Goal: Information Seeking & Learning: Learn about a topic

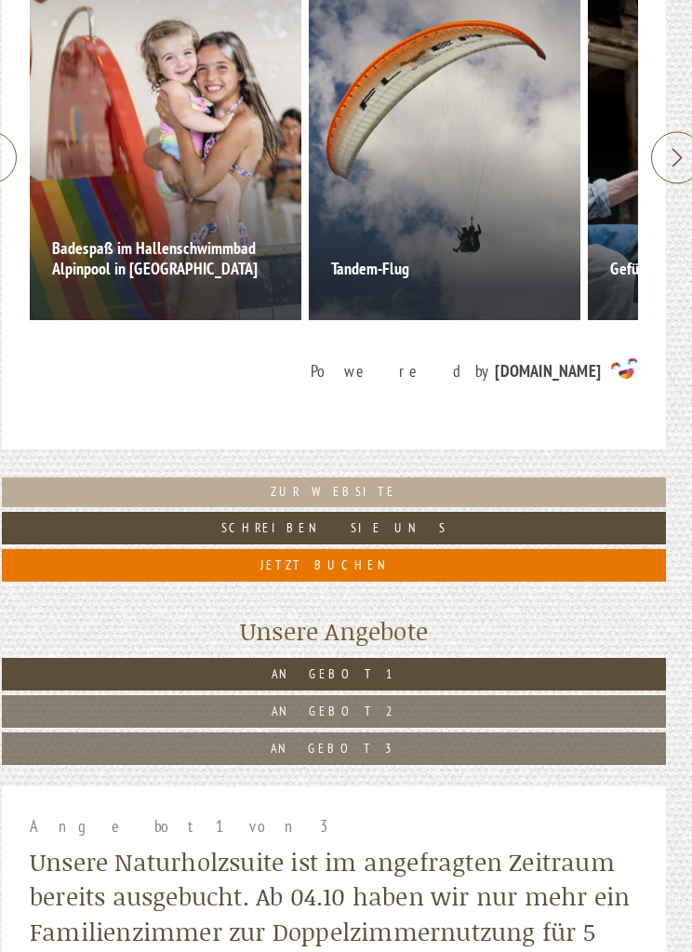
scroll to position [616, 12]
click at [442, 658] on link "Angebot 1" at bounding box center [334, 674] width 665 height 33
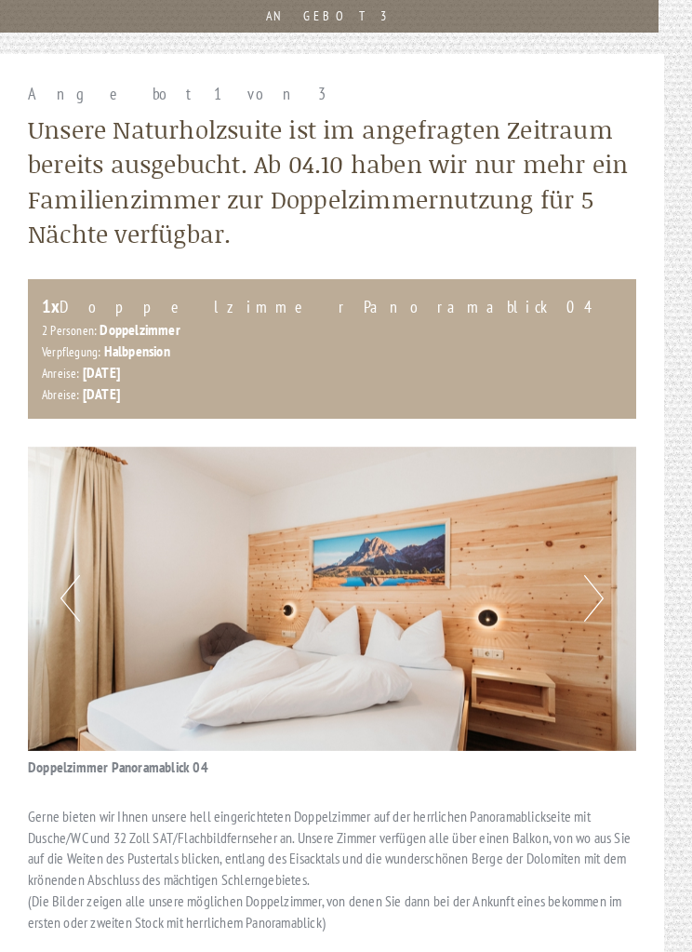
scroll to position [1347, 14]
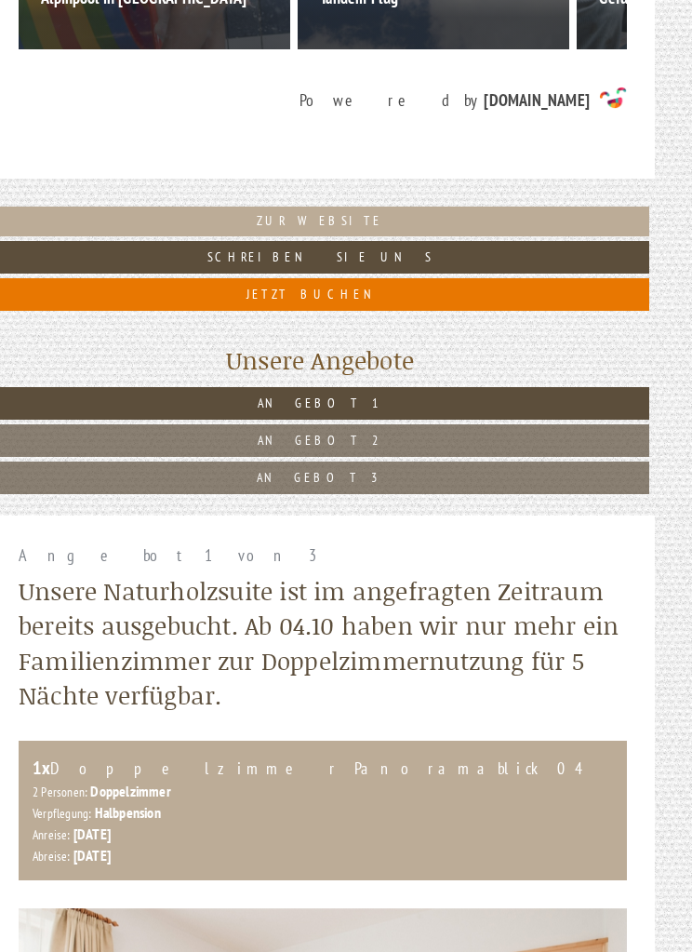
click at [372, 437] on link "Angebot 2" at bounding box center [320, 440] width 659 height 33
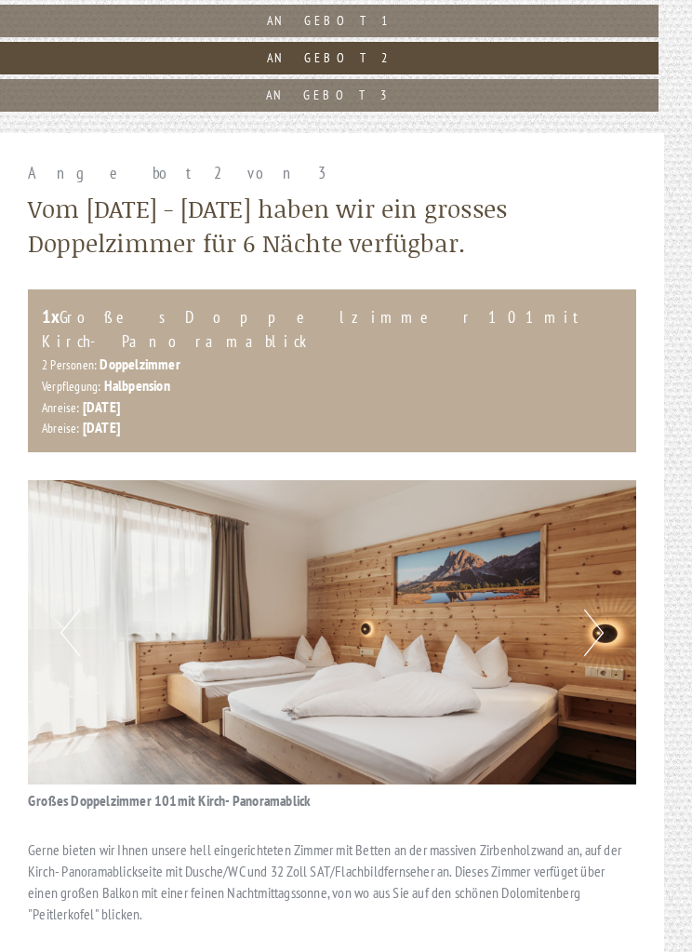
scroll to position [1270, 14]
click at [442, 89] on link "Angebot 3" at bounding box center [329, 95] width 659 height 33
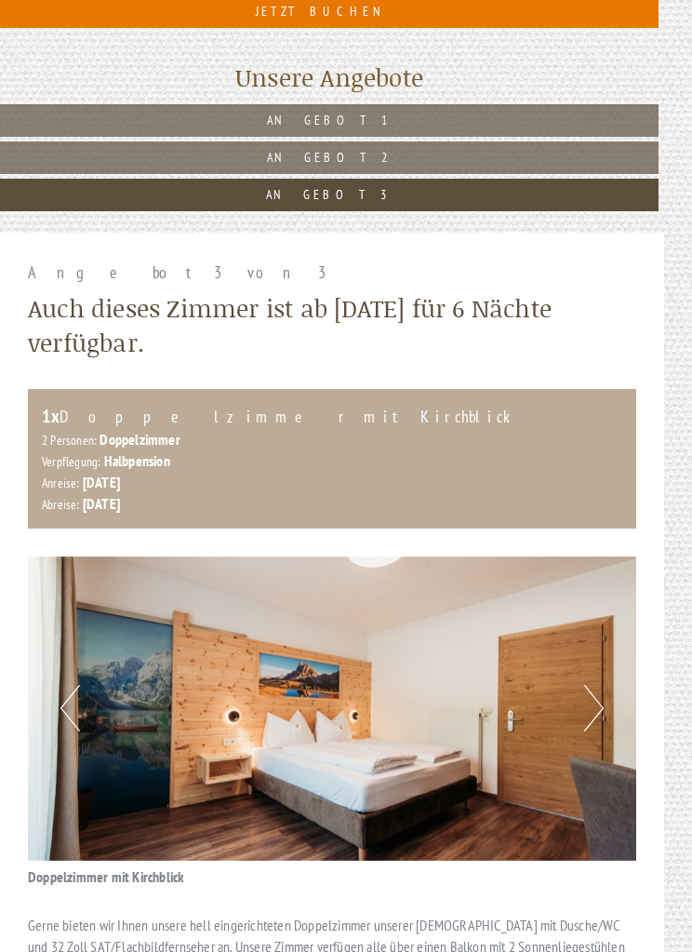
scroll to position [1098, 14]
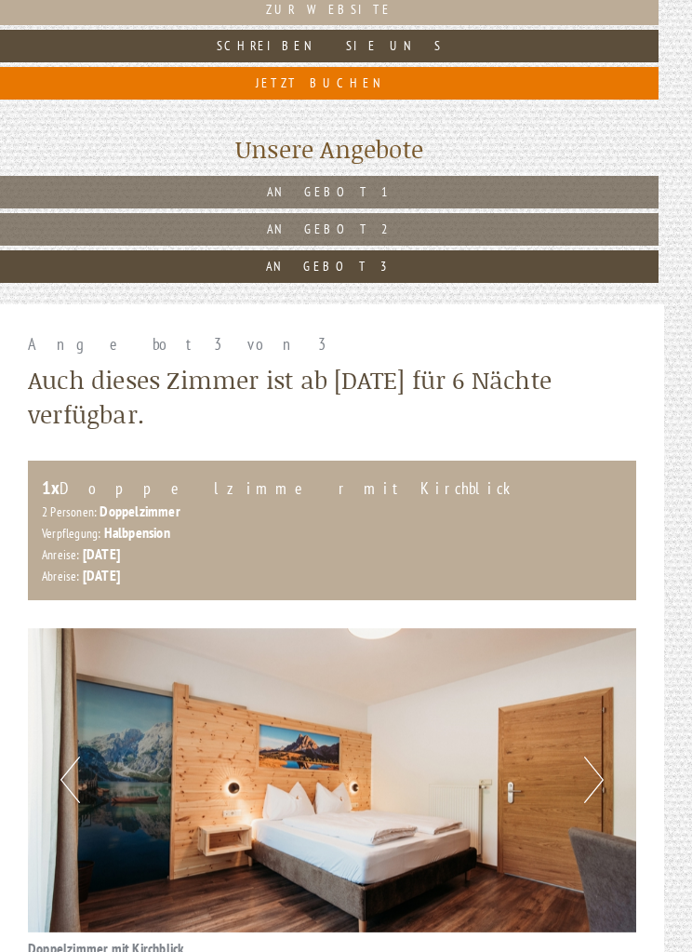
click at [422, 216] on link "Angebot 2" at bounding box center [329, 229] width 659 height 33
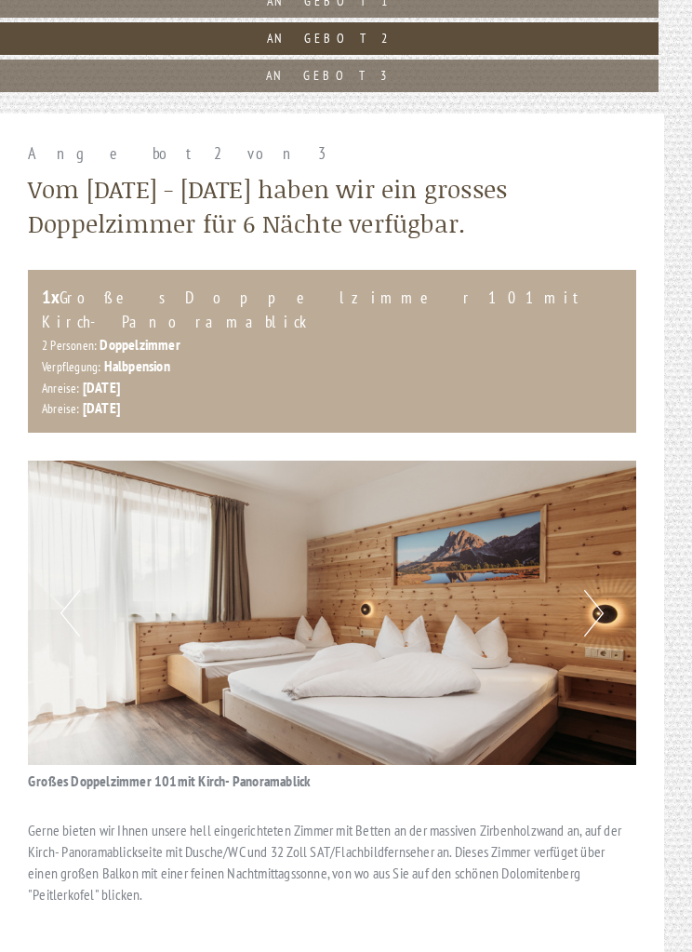
scroll to position [1289, 14]
click at [599, 590] on button "Next" at bounding box center [594, 613] width 20 height 47
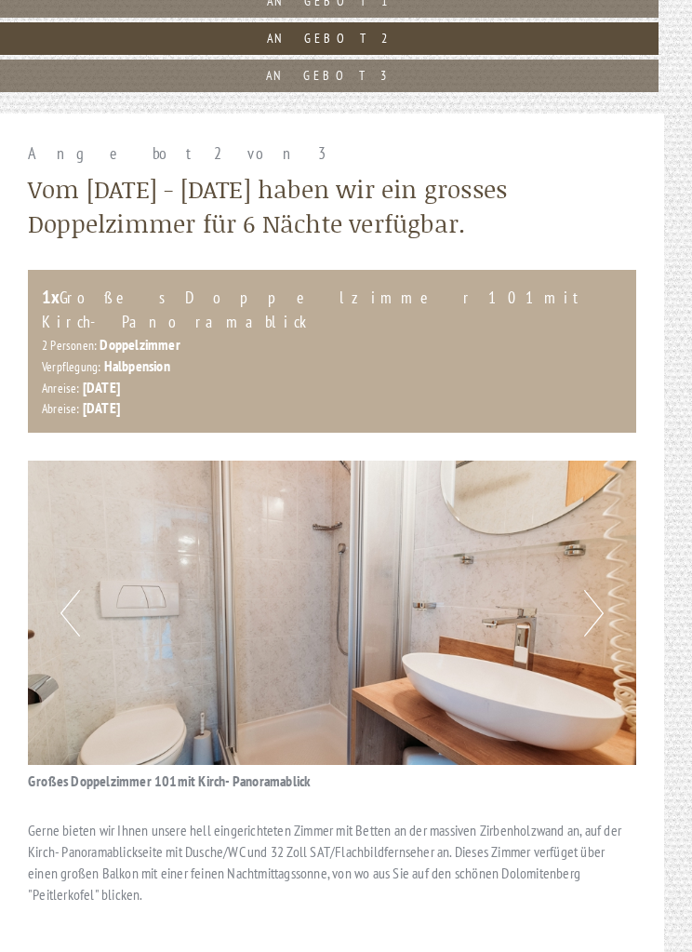
click at [590, 590] on button "Next" at bounding box center [594, 613] width 20 height 47
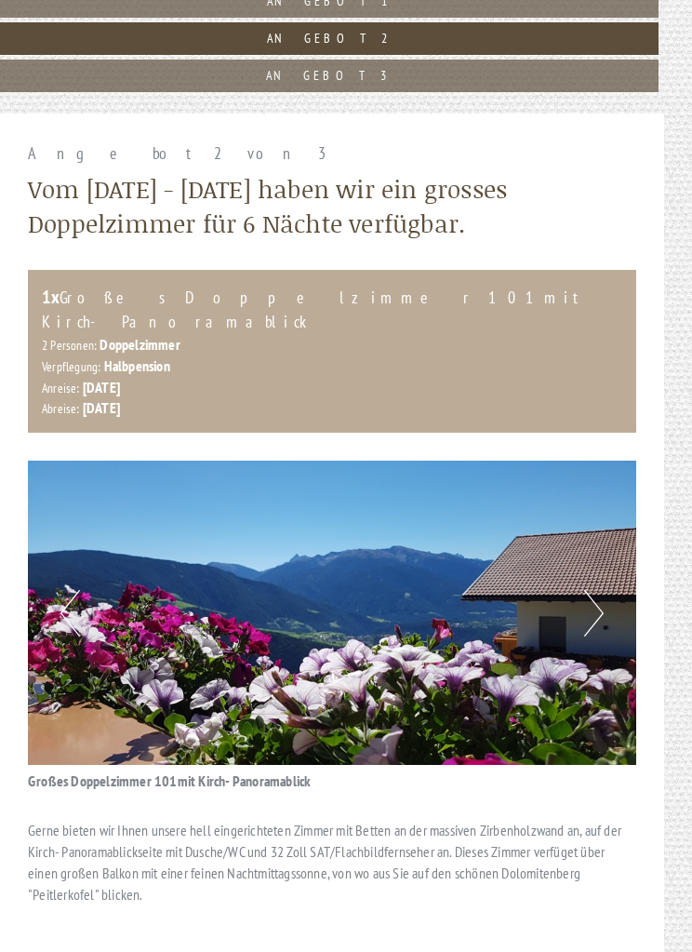
click at [595, 590] on button "Next" at bounding box center [594, 613] width 20 height 47
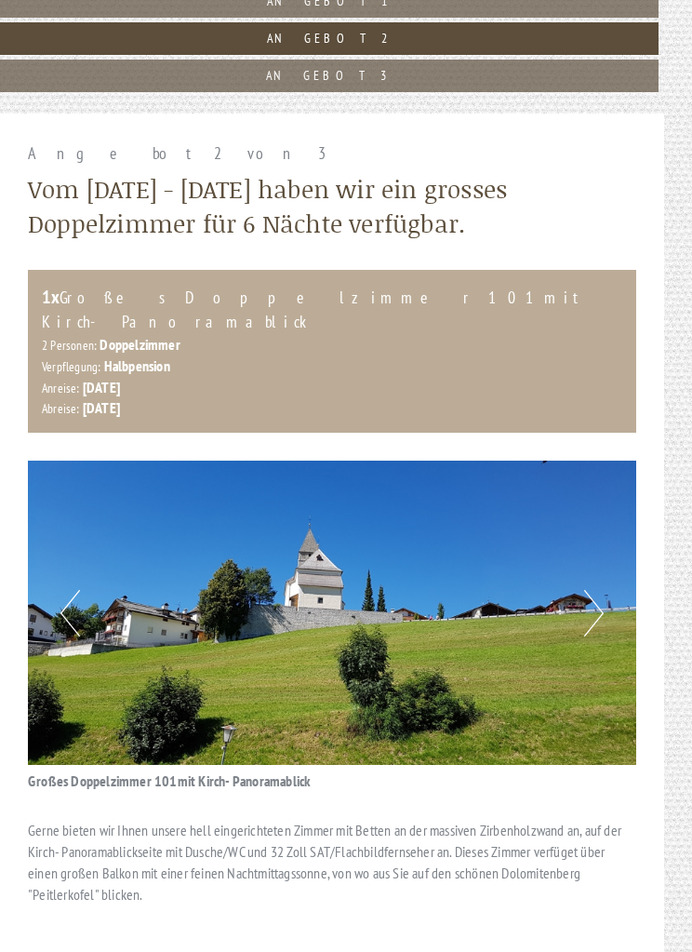
click at [598, 590] on button "Next" at bounding box center [594, 613] width 20 height 47
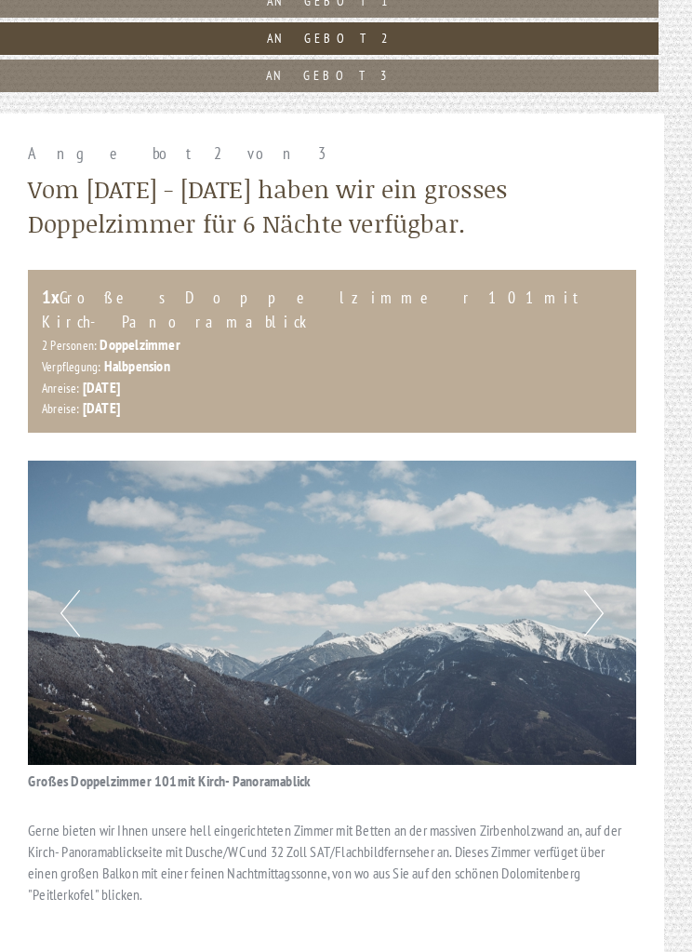
click at [592, 590] on button "Next" at bounding box center [594, 613] width 20 height 47
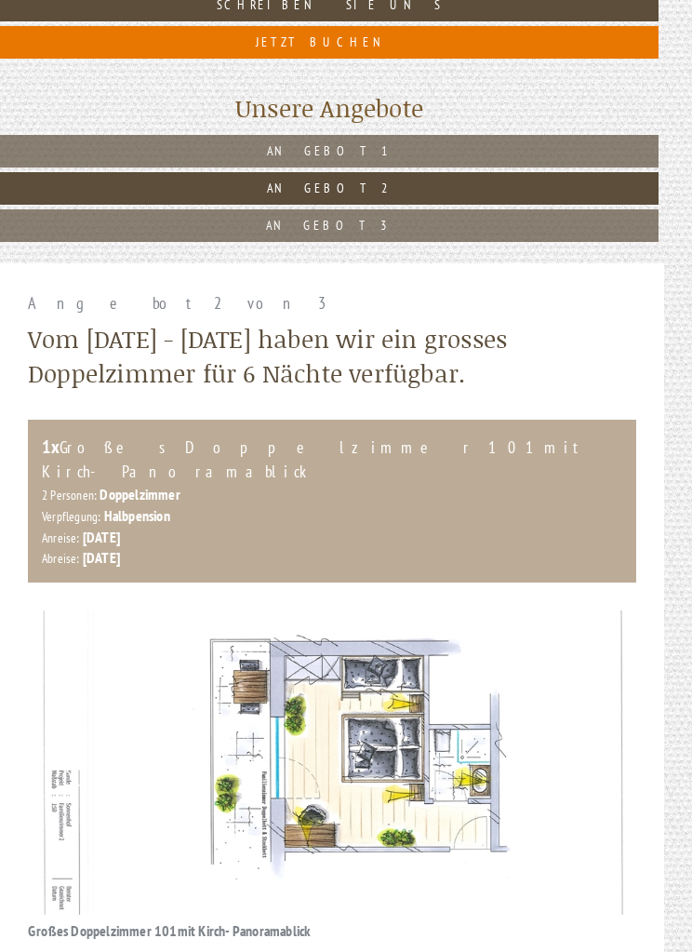
scroll to position [1138, 14]
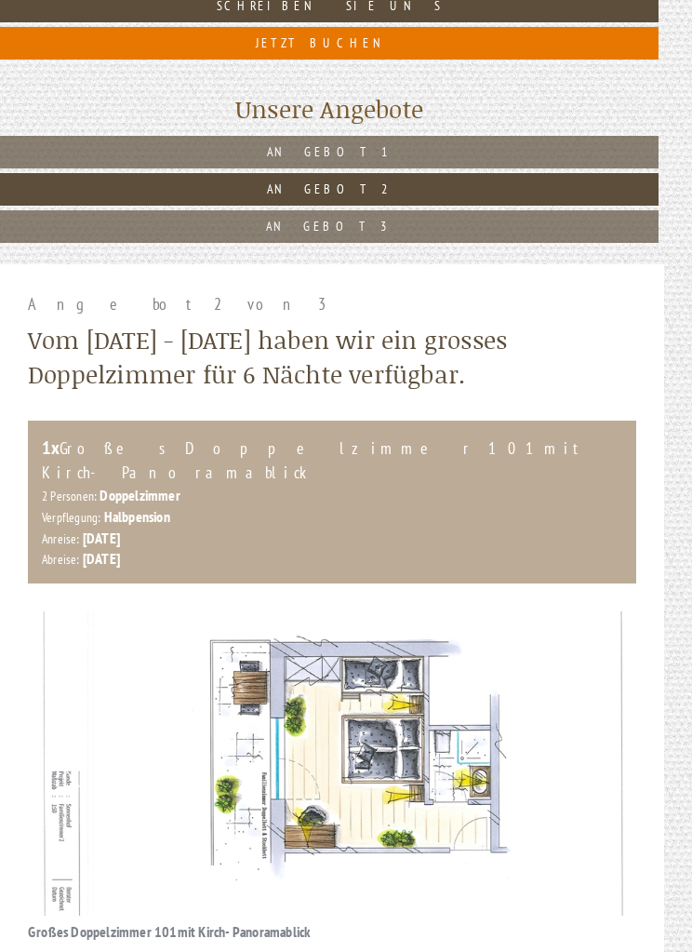
click at [424, 222] on link "Angebot 3" at bounding box center [329, 226] width 659 height 33
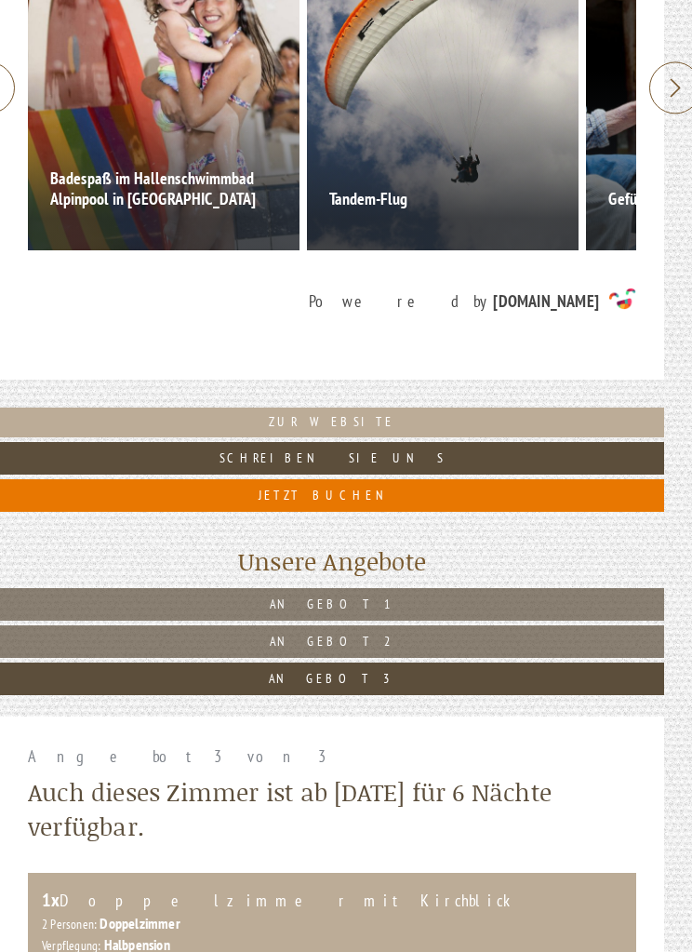
scroll to position [634, 14]
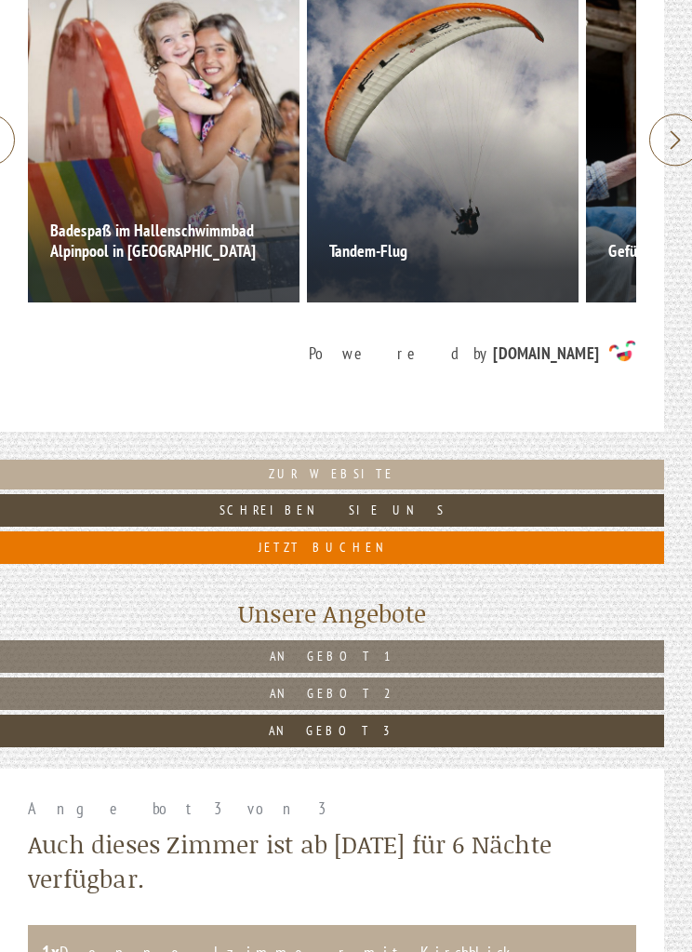
click at [435, 643] on link "Angebot 1" at bounding box center [332, 656] width 665 height 33
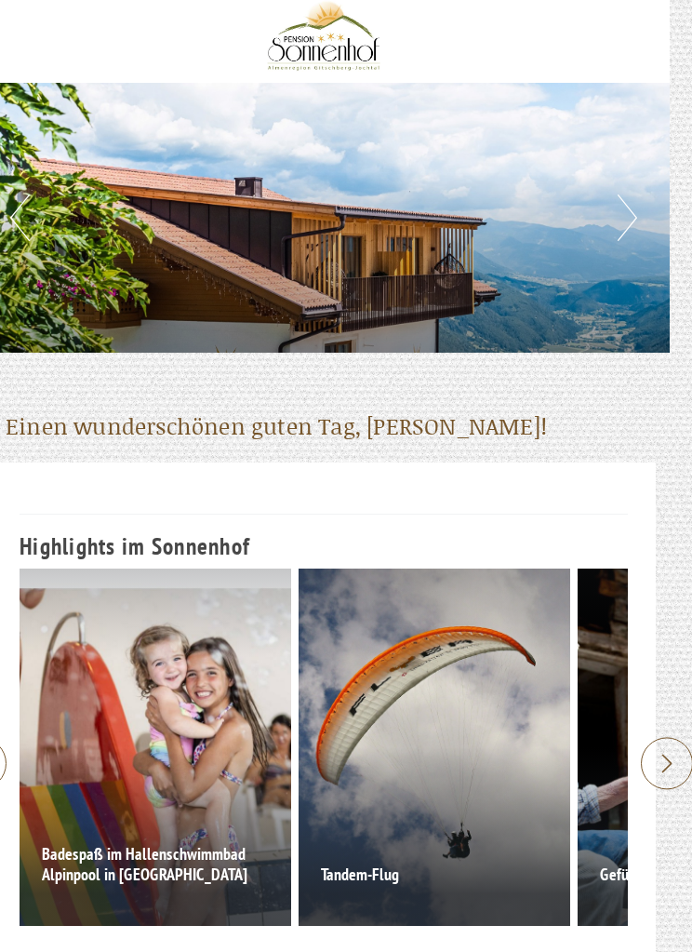
scroll to position [2, 21]
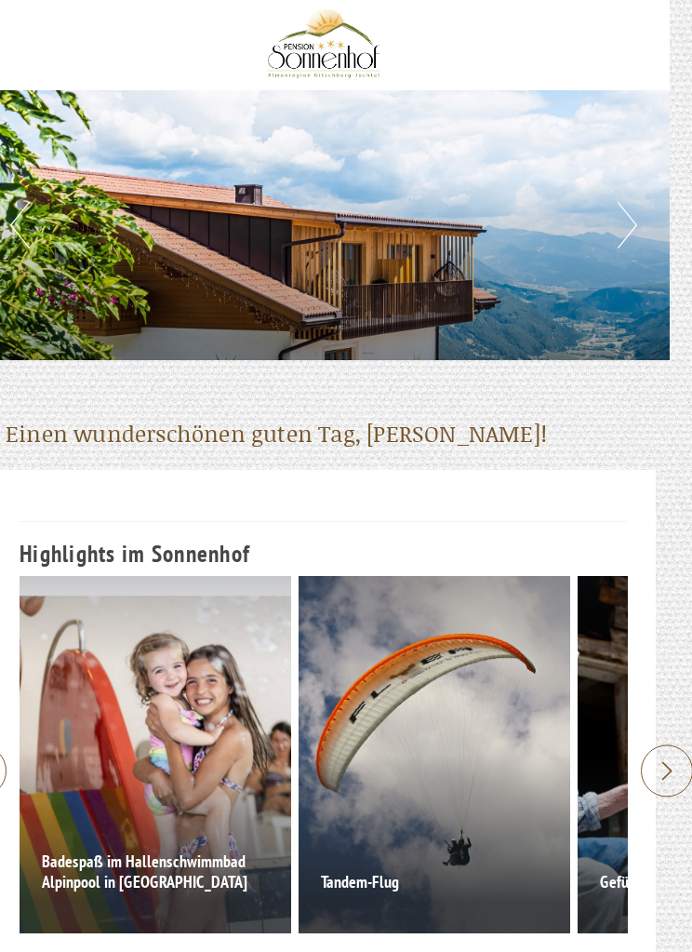
click at [623, 236] on button "Next" at bounding box center [629, 226] width 20 height 47
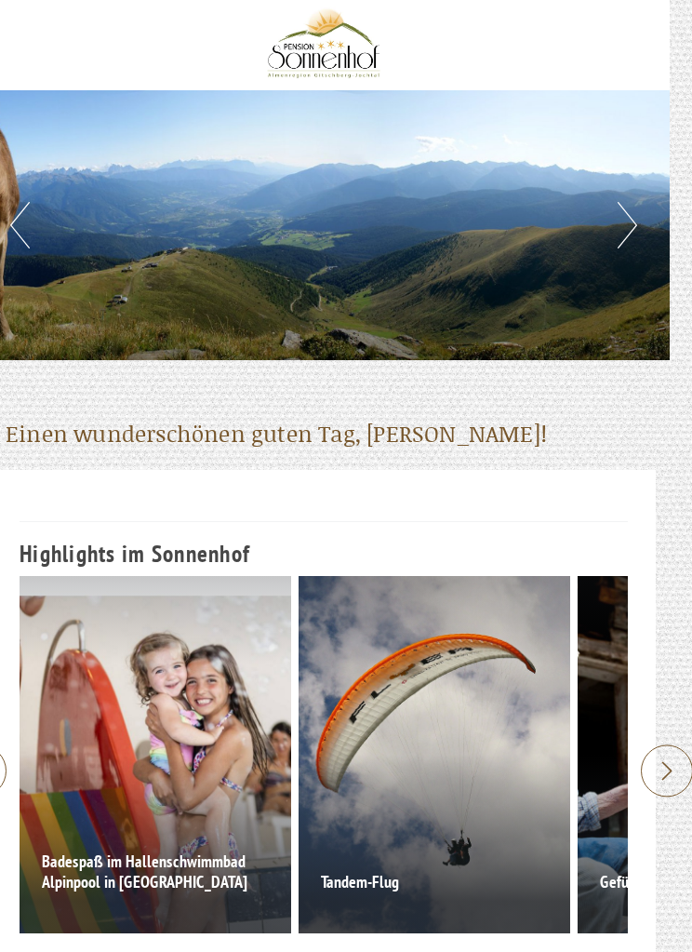
click at [633, 211] on button "Next" at bounding box center [628, 225] width 20 height 47
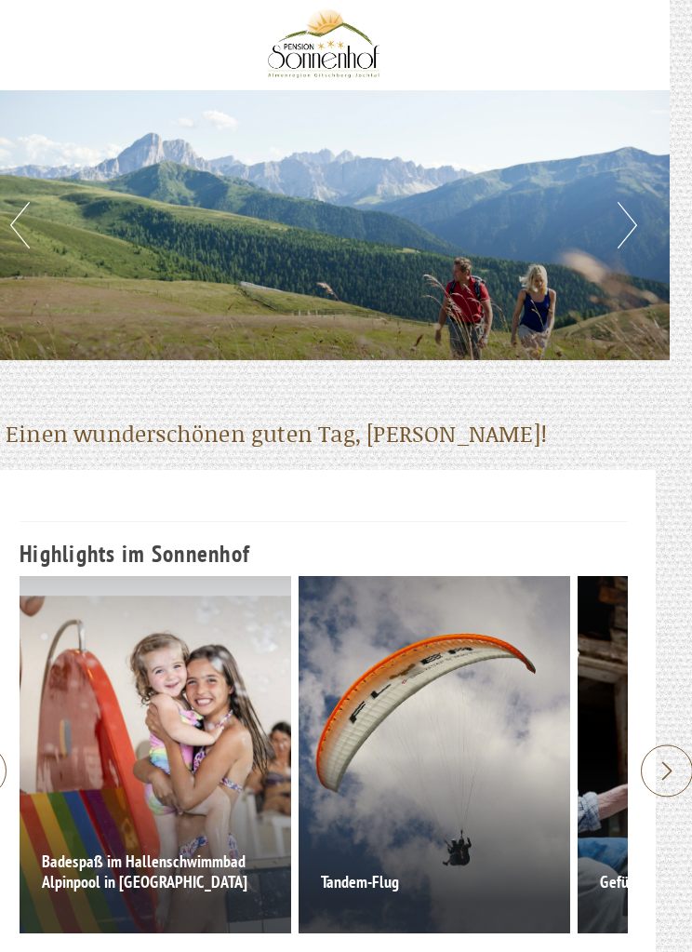
click at [621, 237] on button "Next" at bounding box center [628, 225] width 20 height 47
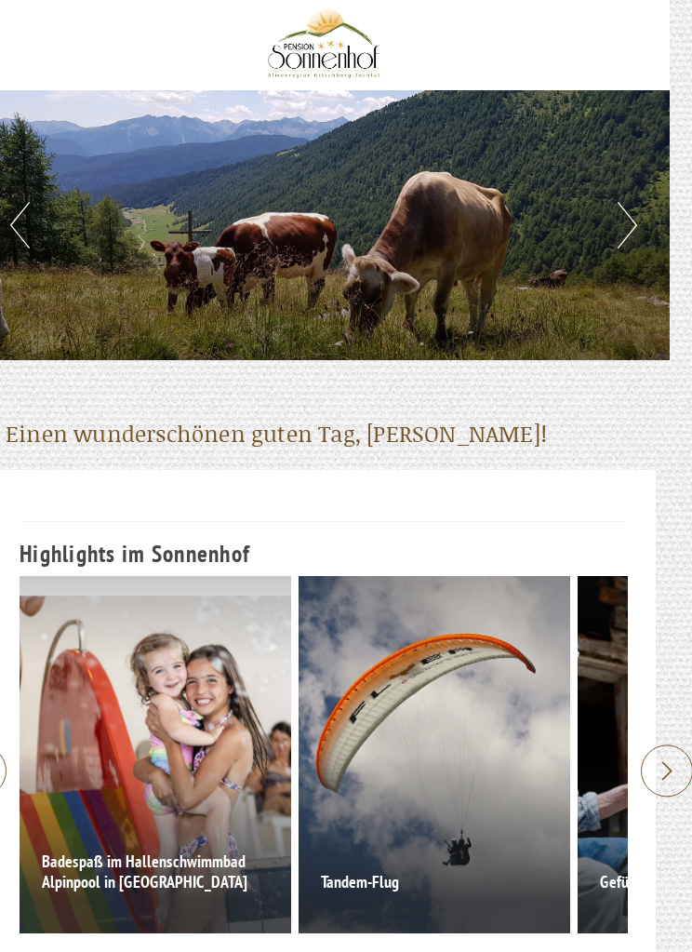
scroll to position [2, 21]
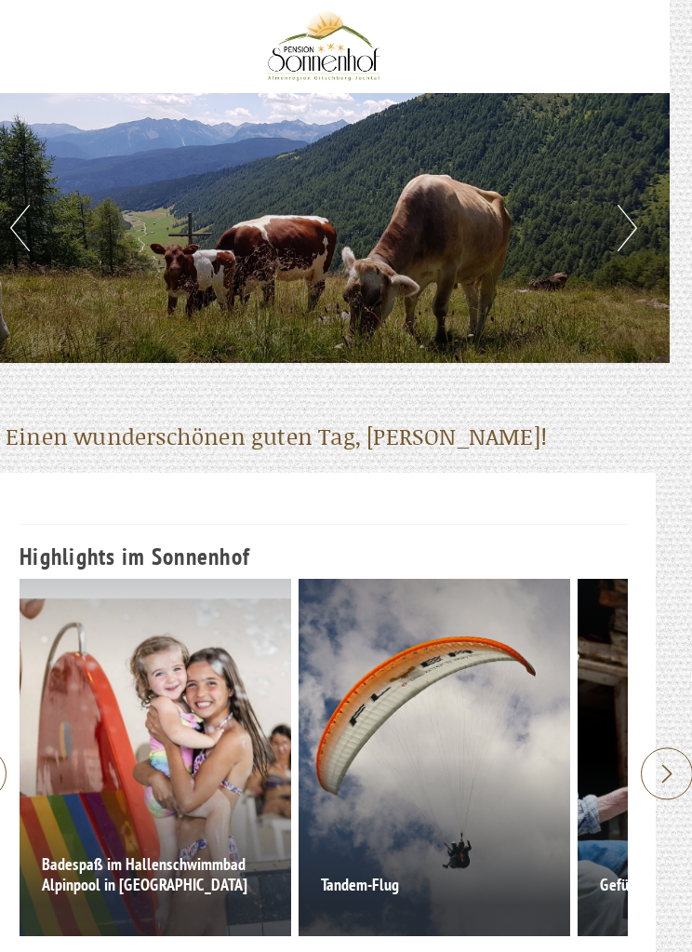
click at [634, 222] on button "Next" at bounding box center [629, 228] width 20 height 47
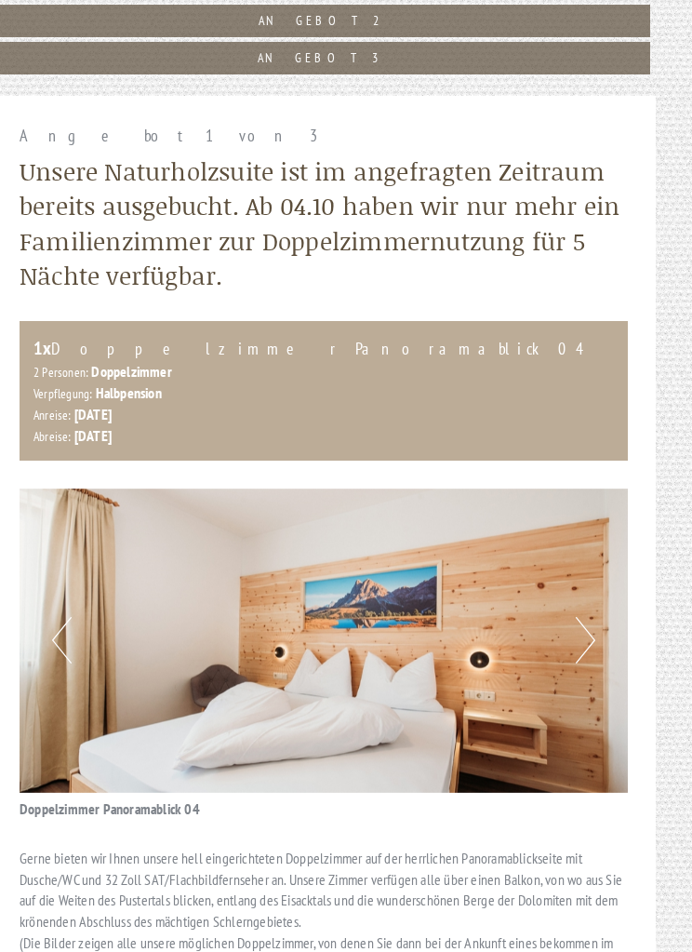
scroll to position [1307, 22]
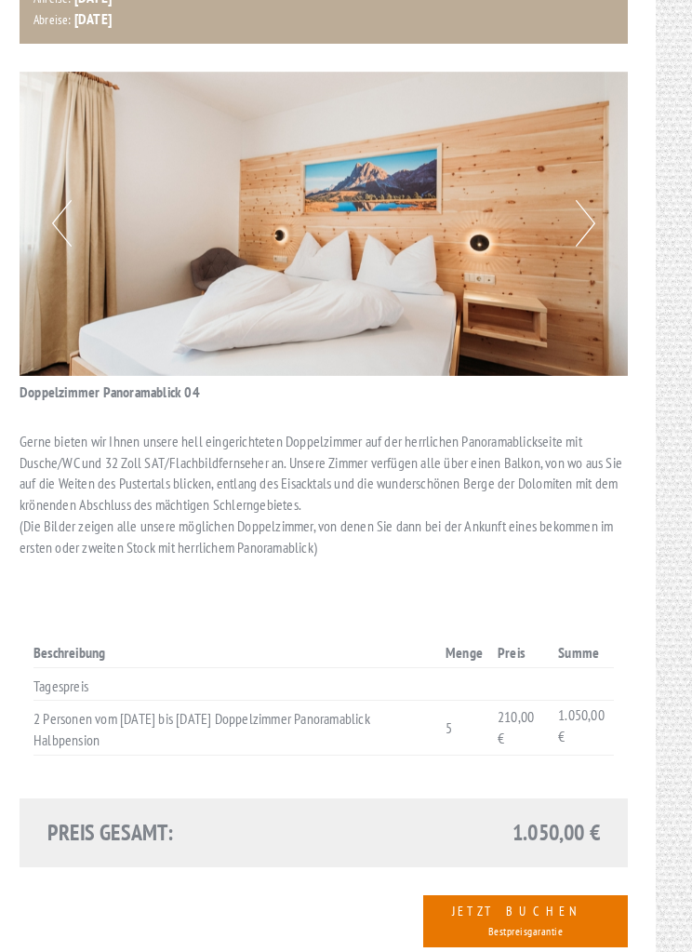
click at [590, 225] on button "Next" at bounding box center [587, 223] width 20 height 47
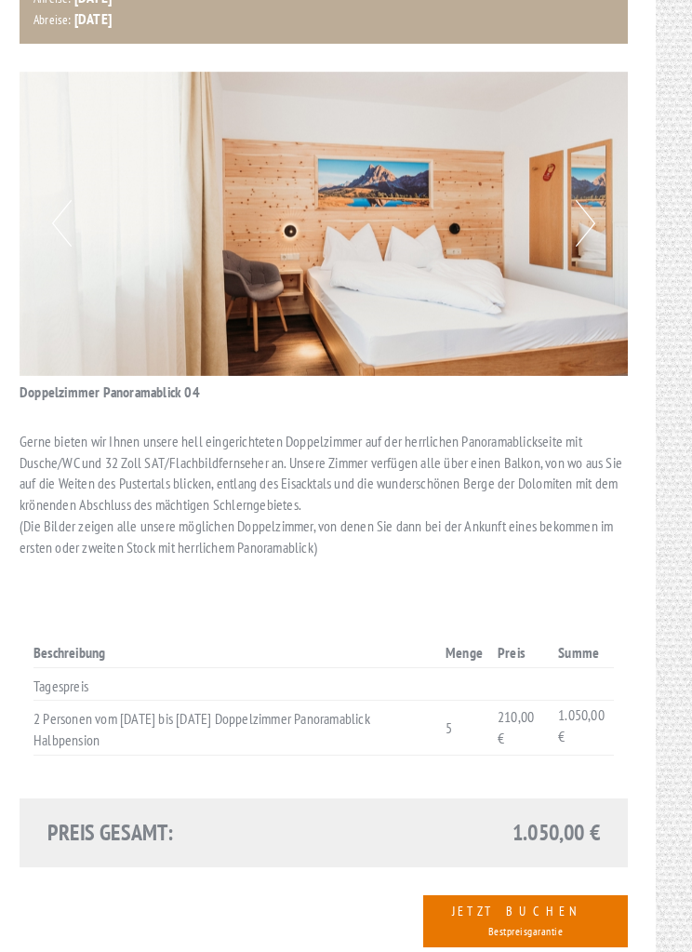
click at [586, 201] on button "Next" at bounding box center [586, 223] width 20 height 47
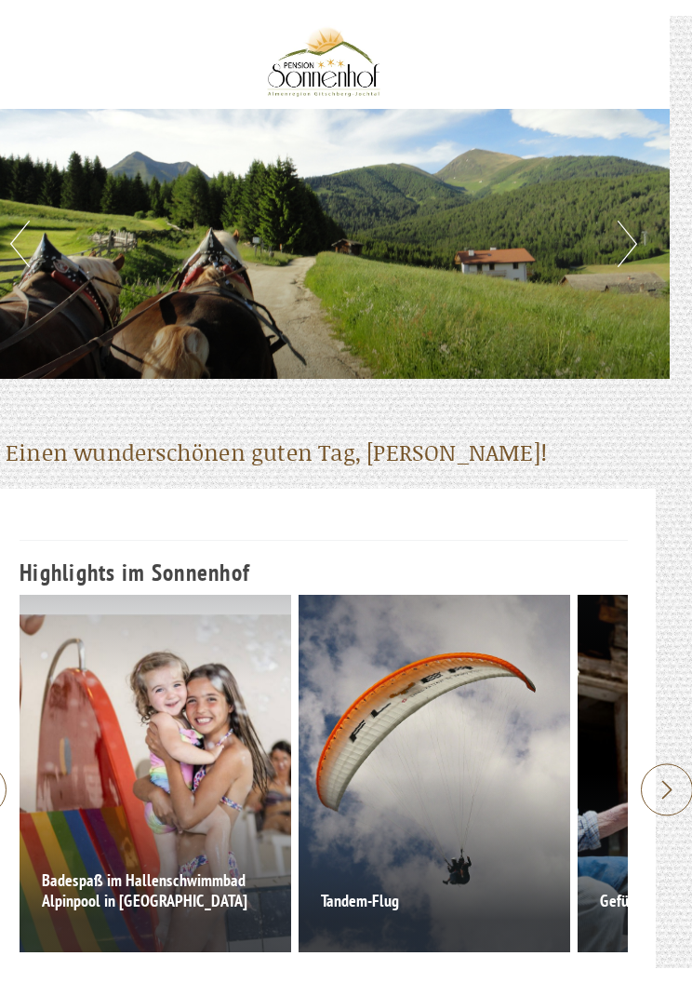
scroll to position [0, 21]
